Goal: Contribute content: Add original content to the website for others to see

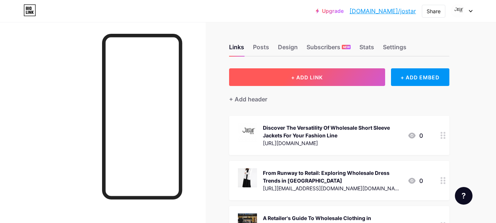
click at [312, 79] on span "+ ADD LINK" at bounding box center [307, 77] width 32 height 6
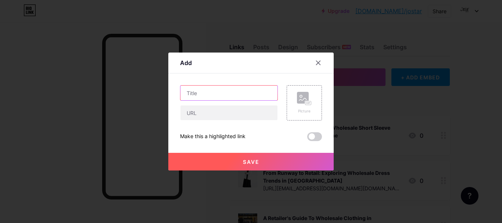
click at [223, 92] on input "text" at bounding box center [228, 93] width 97 height 15
paste input "The Impact of LA’s Multicultural Roots on Plus Size Wholesale Clothing Fashion …"
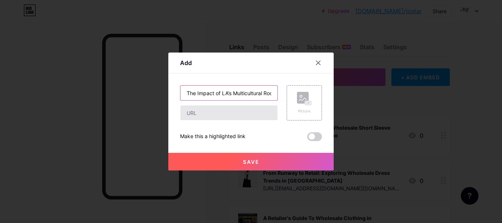
scroll to position [0, 124]
type input "The Impact of LA’s Multicultural Roots on Plus Size Wholesale Clothing Fashion …"
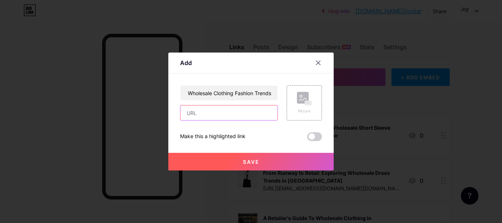
click at [208, 113] on input "text" at bounding box center [228, 112] width 97 height 15
paste input "[URL][DOMAIN_NAME]"
type input "[URL][DOMAIN_NAME]"
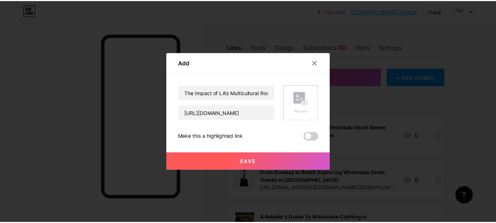
scroll to position [0, 0]
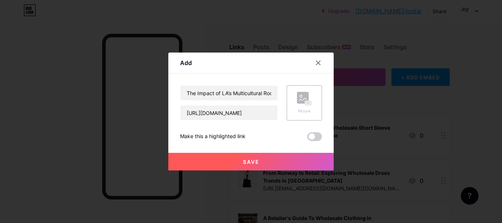
click at [229, 163] on button "Save" at bounding box center [250, 162] width 165 height 18
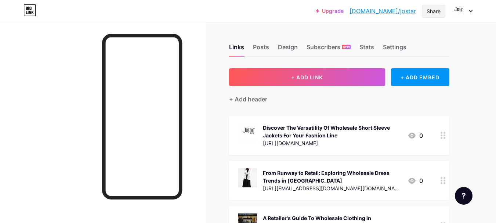
click at [431, 13] on div "Share" at bounding box center [434, 11] width 14 height 8
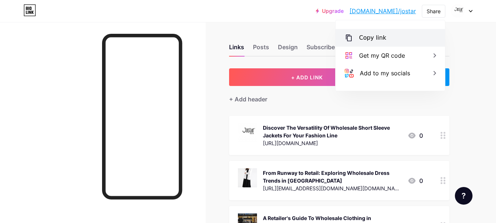
click at [376, 39] on div "Copy link" at bounding box center [372, 37] width 27 height 9
